Goal: Use online tool/utility: Utilize a website feature to perform a specific function

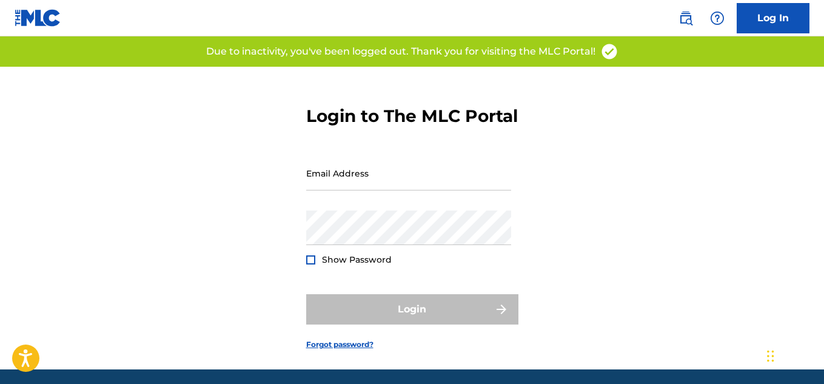
click at [321, 266] on div "Show Password" at bounding box center [349, 259] width 86 height 12
click at [316, 266] on div "Show Password" at bounding box center [349, 259] width 86 height 12
click at [351, 190] on input "Email Address" at bounding box center [408, 173] width 205 height 35
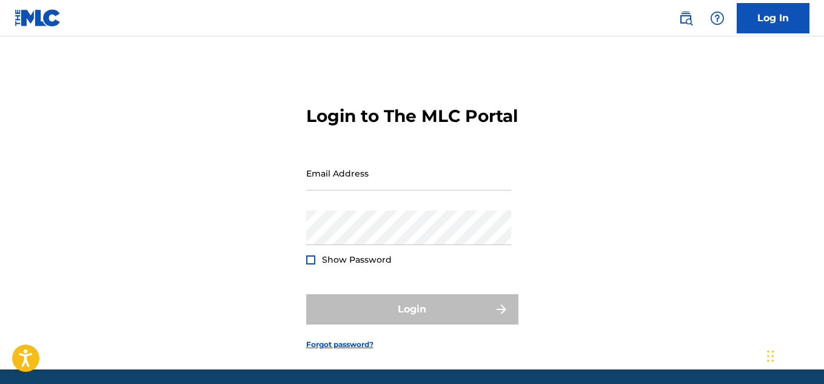
click at [369, 265] on div "Password Show Password" at bounding box center [408, 237] width 205 height 55
type input "[EMAIL_ADDRESS][DOMAIN_NAME]"
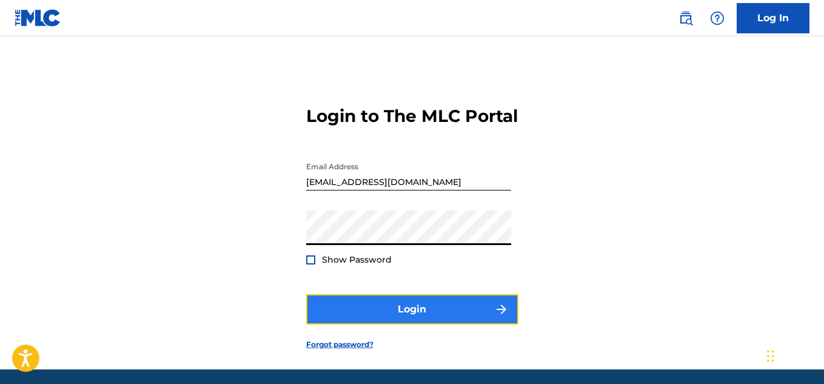
click at [381, 324] on button "Login" at bounding box center [412, 309] width 212 height 30
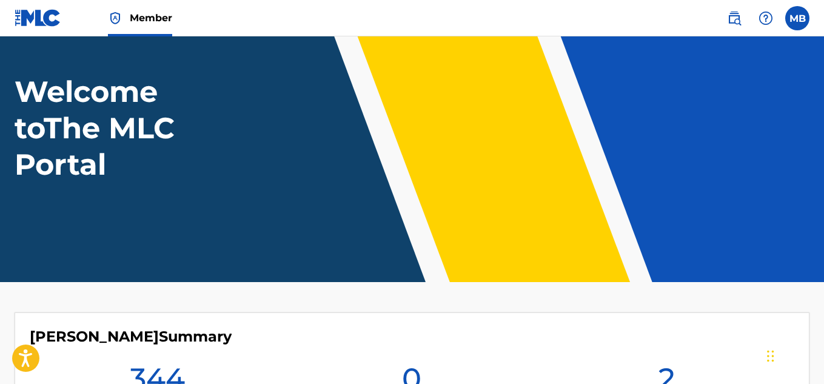
scroll to position [202, 0]
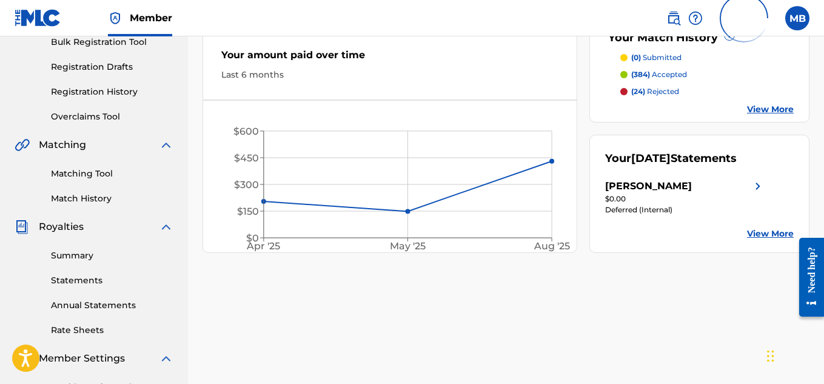
scroll to position [202, 0]
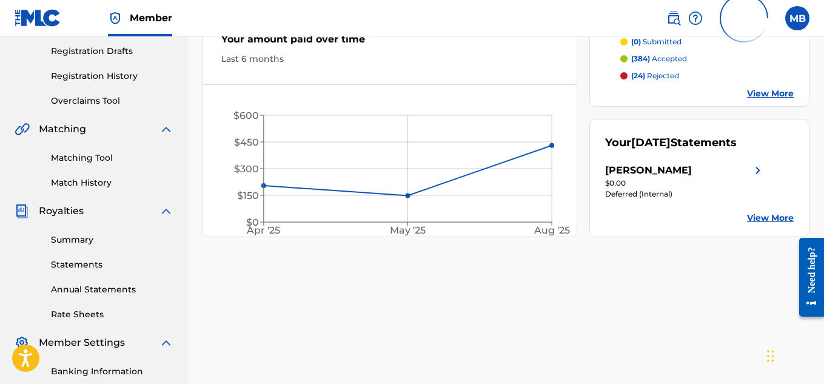
drag, startPoint x: 98, startPoint y: 154, endPoint x: 93, endPoint y: 166, distance: 13.3
click at [98, 154] on link "Matching Tool" at bounding box center [112, 158] width 123 height 13
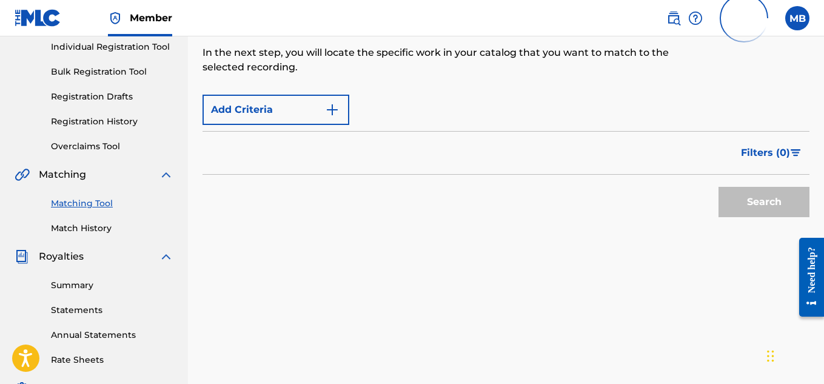
scroll to position [303, 0]
